Goal: Task Accomplishment & Management: Manage account settings

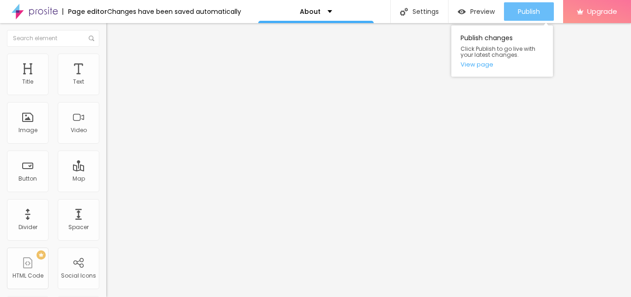
click at [531, 13] on span "Publish" at bounding box center [529, 11] width 22 height 7
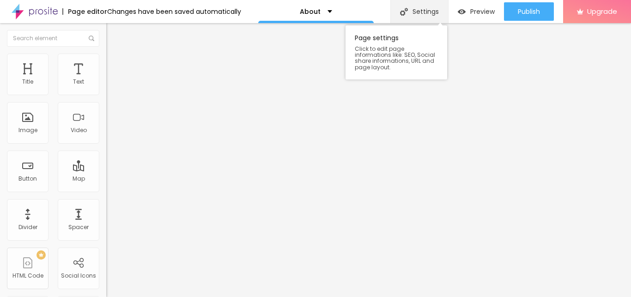
click at [407, 8] on div "Settings" at bounding box center [419, 11] width 58 height 23
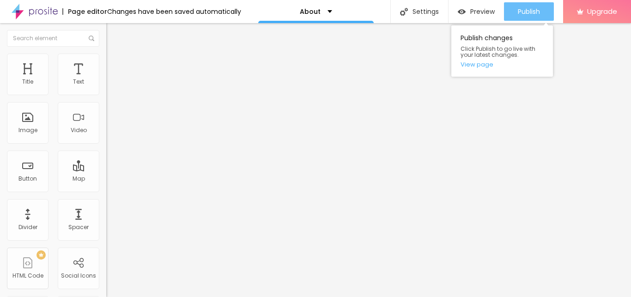
click at [526, 12] on span "Publish" at bounding box center [529, 11] width 22 height 7
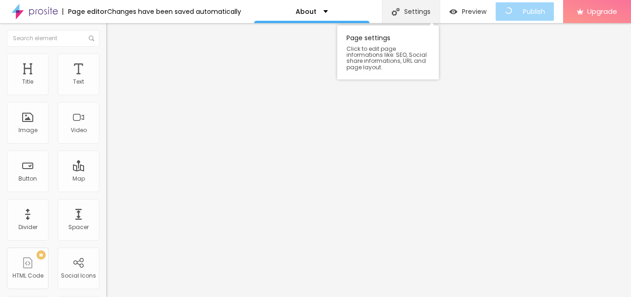
click at [419, 18] on div "Settings" at bounding box center [411, 11] width 58 height 23
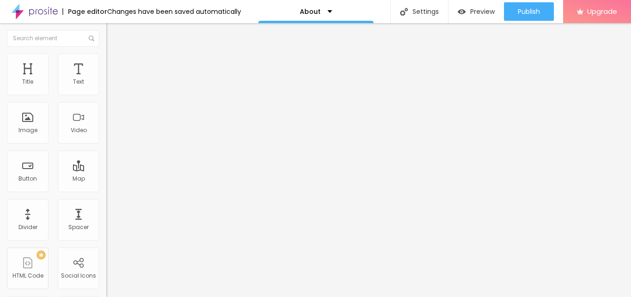
click at [115, 63] on span "Style" at bounding box center [121, 60] width 13 height 8
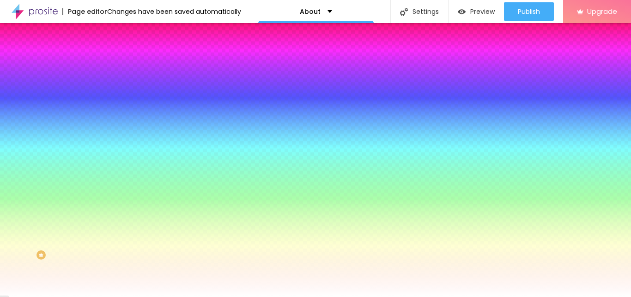
click at [106, 63] on img at bounding box center [110, 67] width 8 height 8
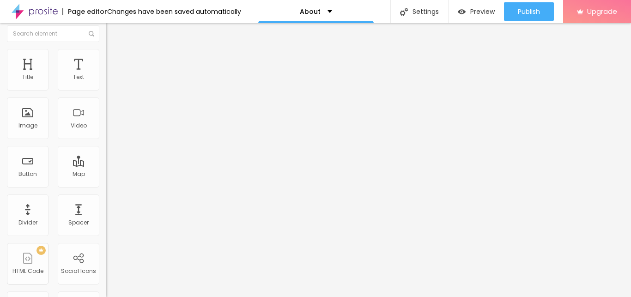
scroll to position [0, 0]
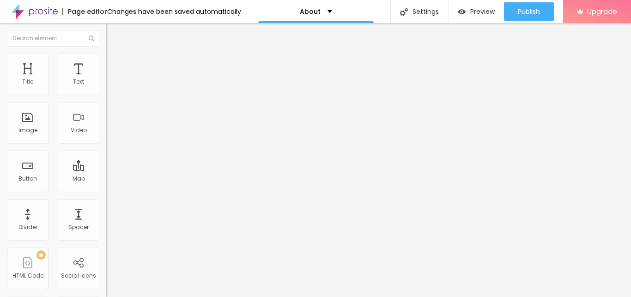
click at [106, 62] on li "Style" at bounding box center [159, 58] width 106 height 9
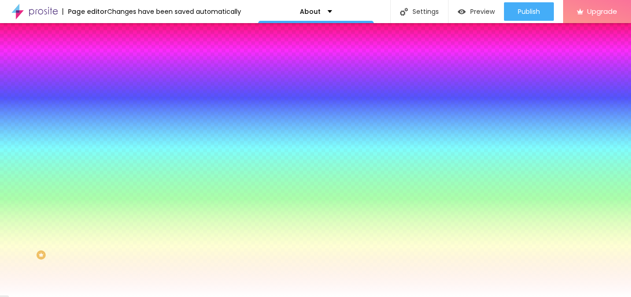
click at [106, 52] on img at bounding box center [110, 48] width 8 height 8
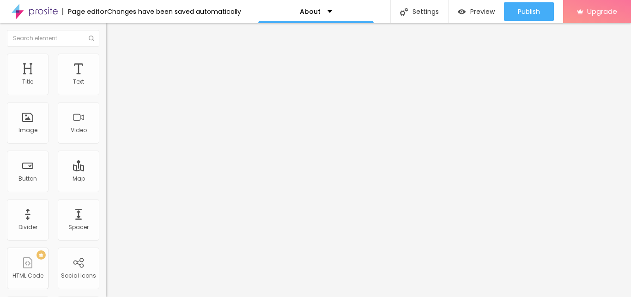
click at [106, 29] on button "Edit Section" at bounding box center [159, 33] width 106 height 21
click at [28, 122] on div "Image" at bounding box center [28, 123] width 42 height 42
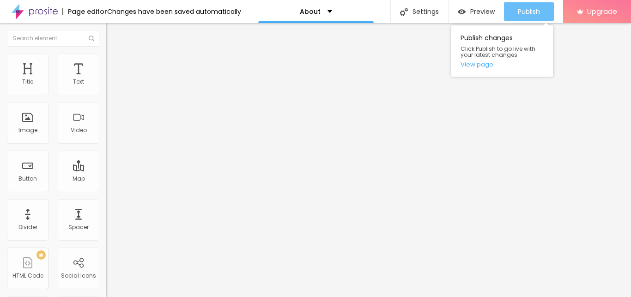
click at [531, 8] on span "Publish" at bounding box center [529, 11] width 22 height 7
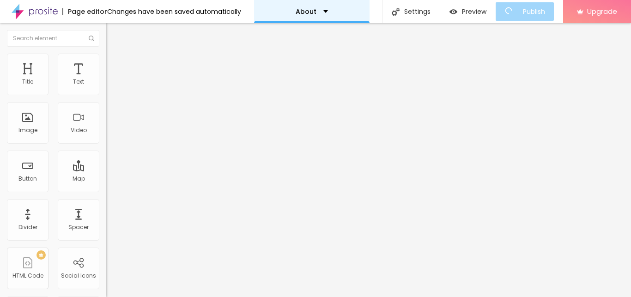
click at [297, 15] on div "About" at bounding box center [312, 11] width 116 height 23
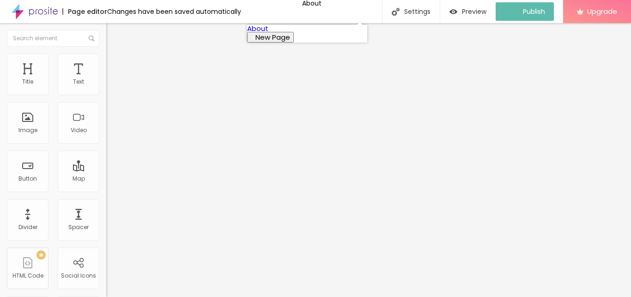
click at [25, 13] on img at bounding box center [35, 11] width 46 height 23
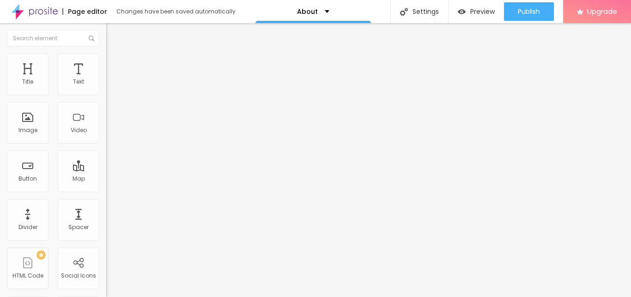
click at [30, 16] on img at bounding box center [35, 11] width 46 height 23
